Goal: Information Seeking & Learning: Find specific fact

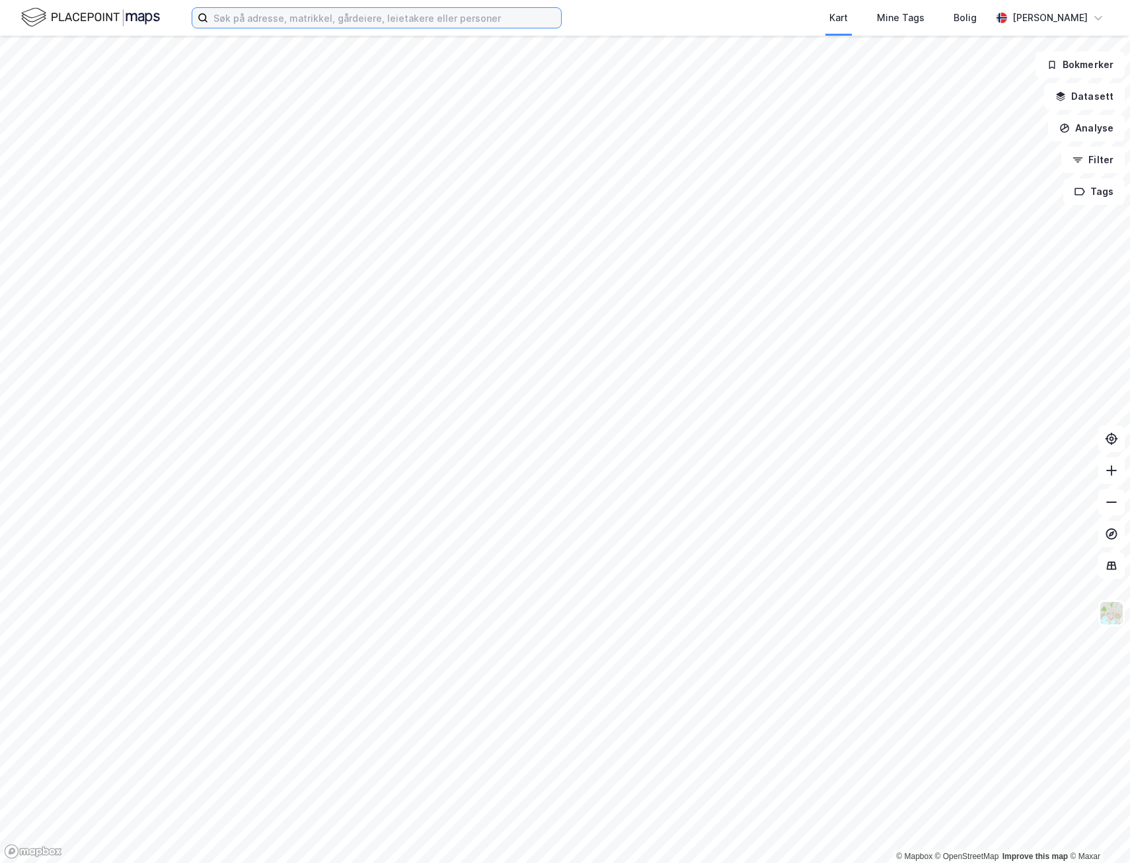
click at [404, 19] on input at bounding box center [384, 18] width 353 height 20
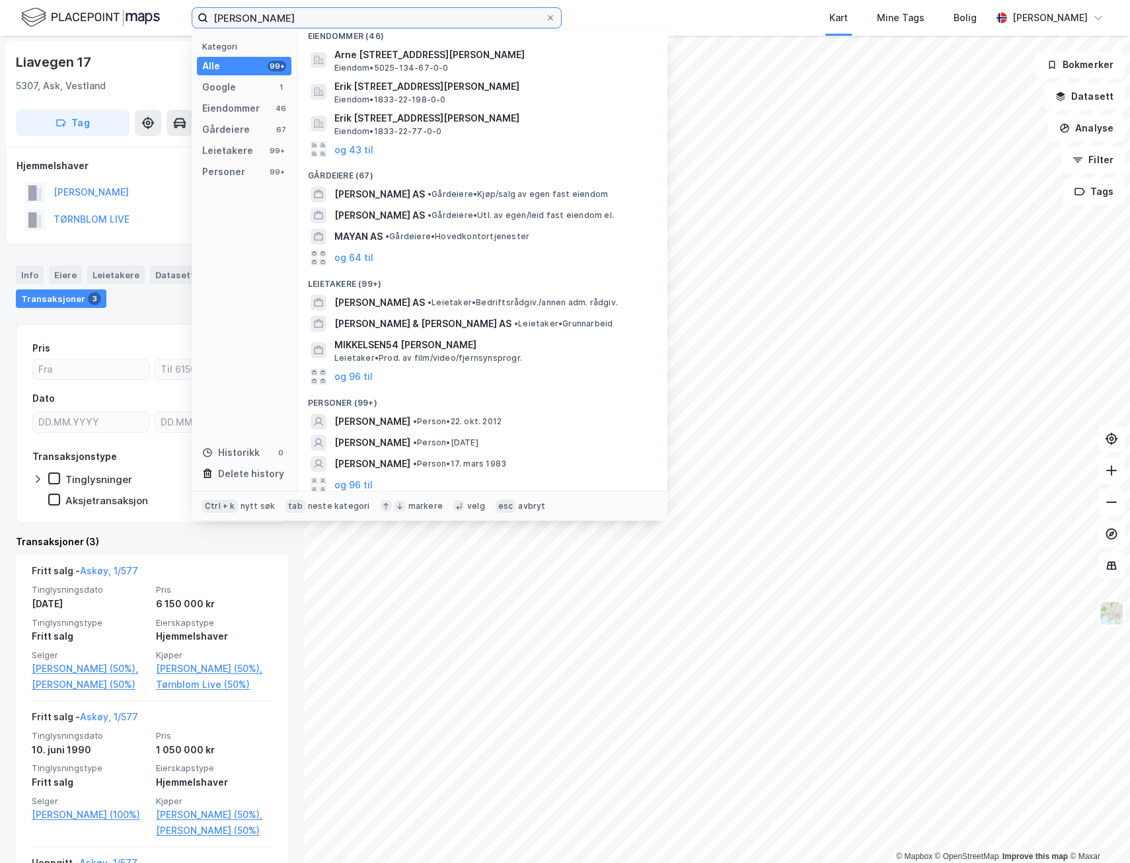
scroll to position [71, 0]
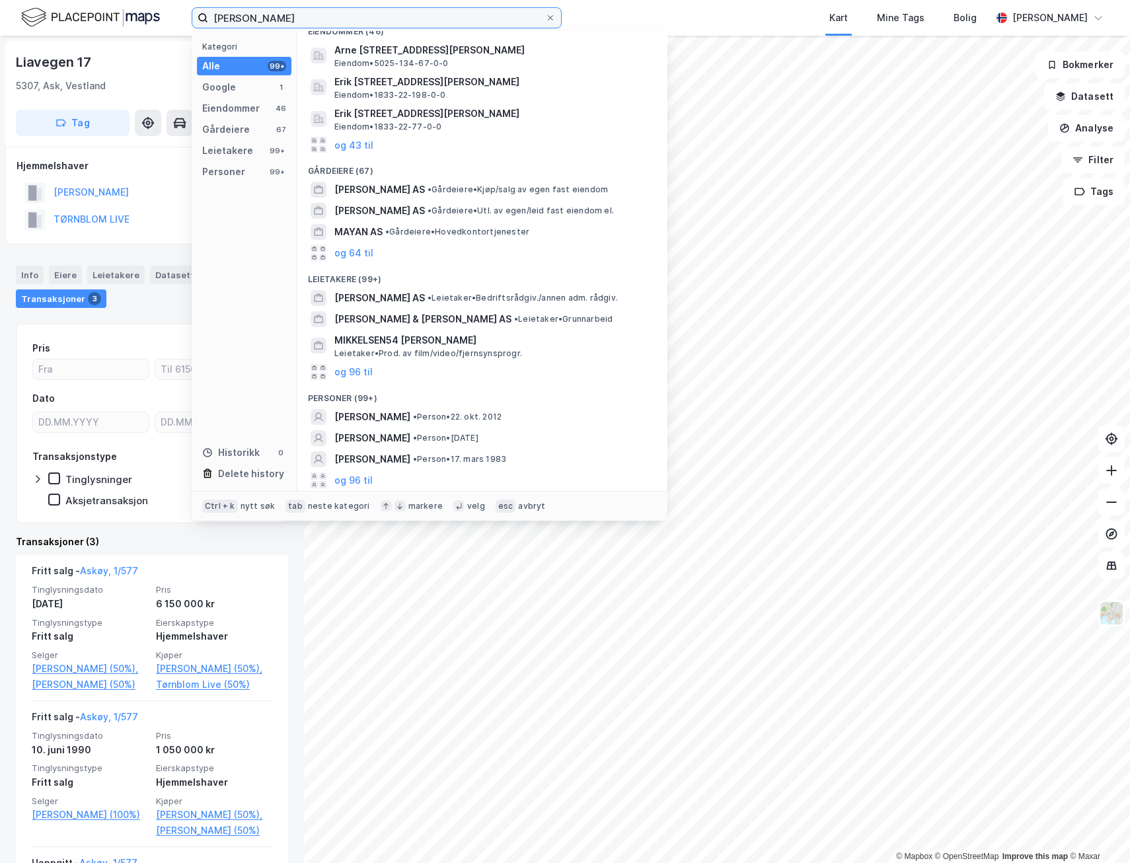
click at [240, 19] on input "[PERSON_NAME]" at bounding box center [376, 18] width 337 height 20
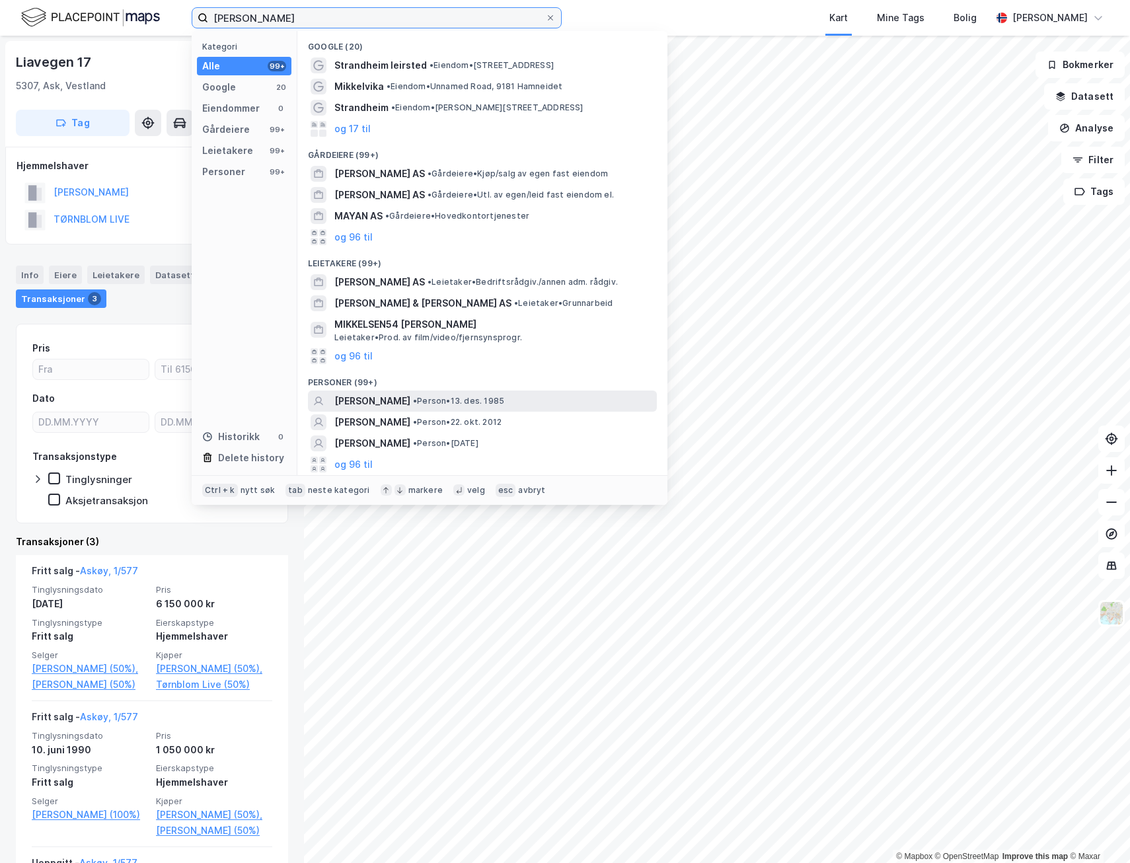
type input "[PERSON_NAME]"
click at [410, 398] on span "[PERSON_NAME]" at bounding box center [372, 401] width 76 height 16
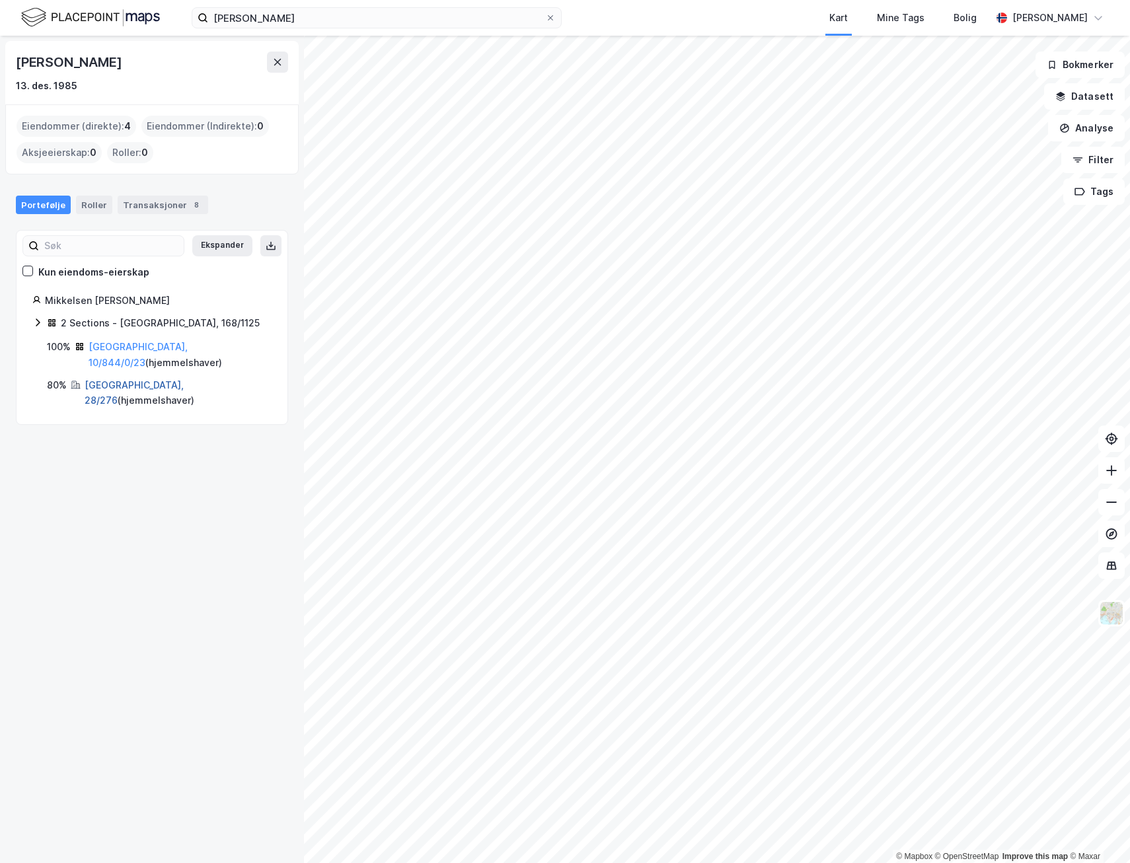
click at [122, 379] on link "[GEOGRAPHIC_DATA], 28/276" at bounding box center [134, 392] width 99 height 27
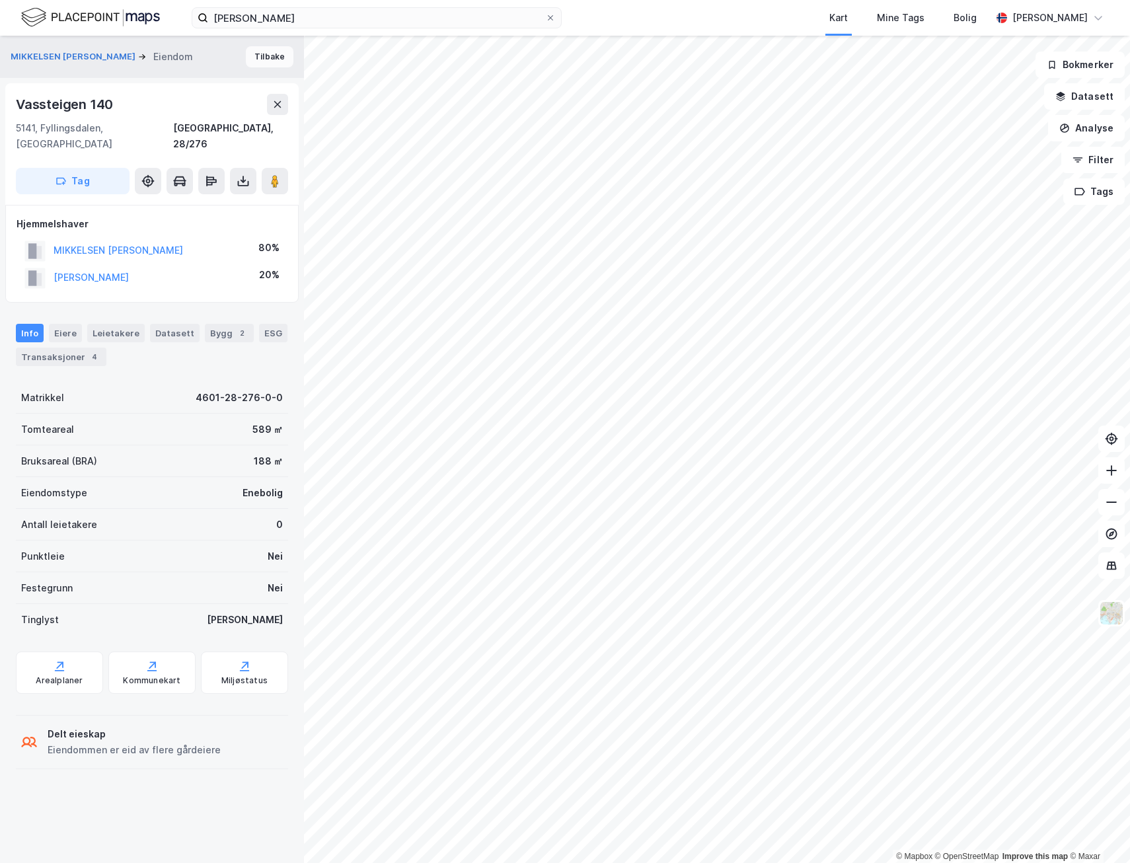
click at [259, 50] on button "Tilbake" at bounding box center [270, 56] width 48 height 21
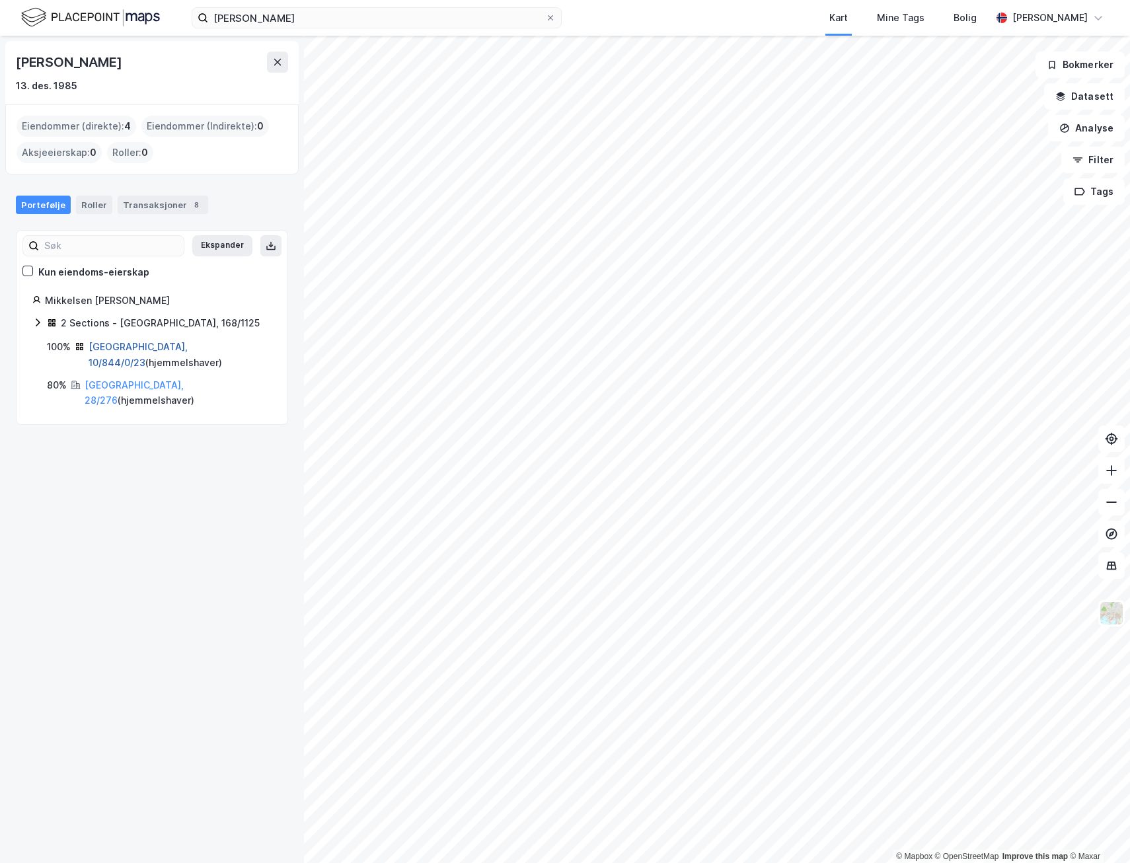
click at [134, 347] on link "[GEOGRAPHIC_DATA], 10/844/0/23" at bounding box center [138, 354] width 99 height 27
